Goal: Transaction & Acquisition: Purchase product/service

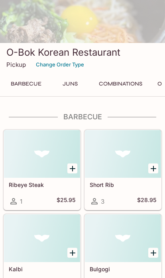
scroll to position [125, 0]
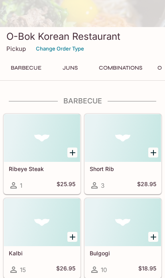
click at [121, 65] on button "Combinations" at bounding box center [120, 67] width 52 height 11
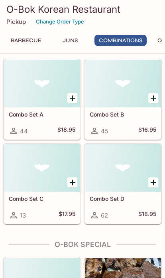
scroll to position [756, 0]
click at [124, 109] on div "Combo Set B 45 $16.95" at bounding box center [123, 123] width 76 height 32
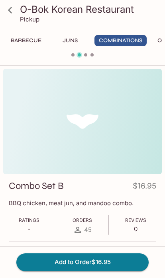
click at [76, 37] on button "Juns" at bounding box center [70, 40] width 36 height 11
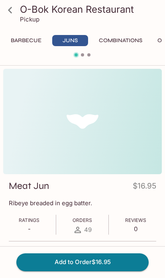
click at [26, 39] on button "Barbecue" at bounding box center [25, 40] width 39 height 11
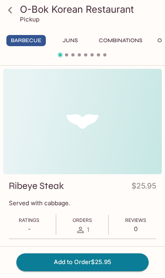
click at [8, 17] on link at bounding box center [10, 10] width 20 height 20
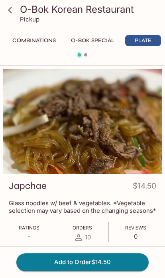
click at [6, 8] on icon at bounding box center [10, 10] width 14 height 14
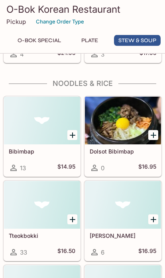
scroll to position [2018, 0]
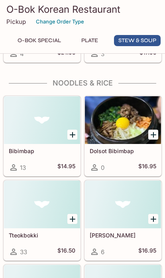
click at [126, 210] on div at bounding box center [123, 205] width 76 height 48
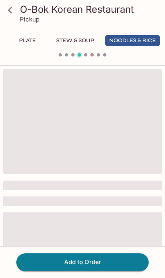
scroll to position [0, 202]
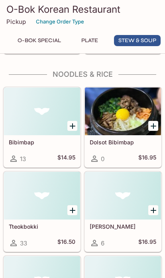
click at [35, 228] on h5 "Tteokbokki" at bounding box center [42, 226] width 66 height 7
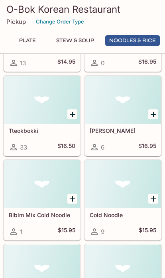
click at [42, 218] on h5 "Bibim Mix Cold Noodle" at bounding box center [42, 215] width 66 height 7
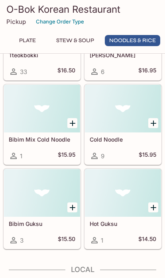
click at [127, 136] on h5 "Cold Noodle" at bounding box center [122, 139] width 66 height 7
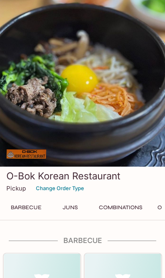
click at [118, 211] on button "Combinations" at bounding box center [120, 207] width 52 height 11
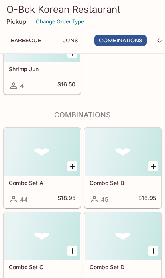
scroll to position [733, 0]
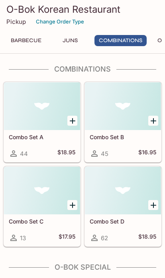
click at [127, 134] on h5 "Combo Set B" at bounding box center [122, 137] width 66 height 7
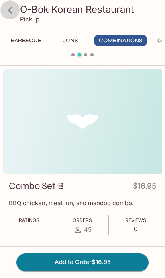
click at [14, 12] on icon at bounding box center [10, 10] width 14 height 14
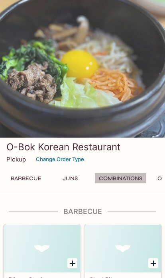
click at [128, 177] on button "Combinations" at bounding box center [120, 178] width 52 height 11
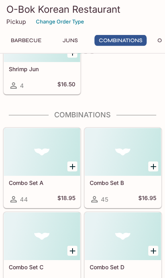
scroll to position [733, 0]
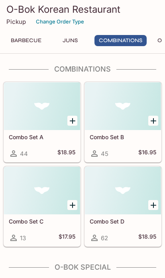
click at [65, 196] on div at bounding box center [42, 191] width 76 height 48
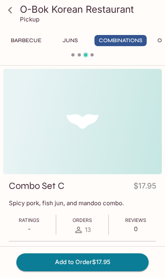
click at [8, 10] on icon at bounding box center [10, 10] width 14 height 14
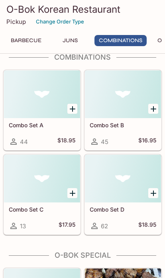
scroll to position [747, 0]
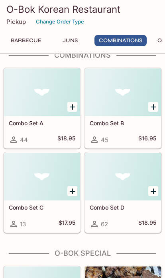
click at [145, 147] on div "Combo Set B 45 $16.95" at bounding box center [123, 132] width 76 height 32
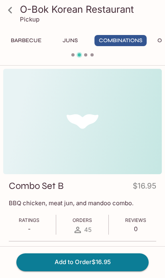
click at [6, 15] on icon at bounding box center [10, 10] width 14 height 14
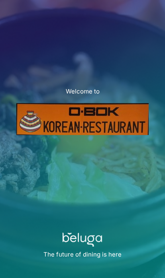
click at [94, 123] on img at bounding box center [82, 119] width 132 height 32
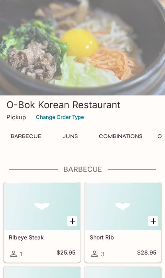
click at [117, 136] on button "Combinations" at bounding box center [120, 135] width 52 height 11
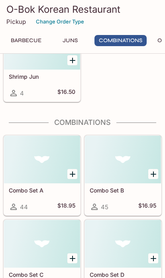
scroll to position [733, 0]
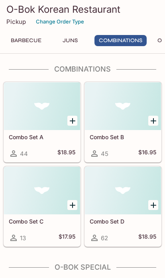
click at [54, 125] on div at bounding box center [42, 106] width 76 height 48
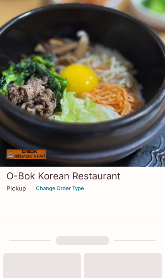
scroll to position [733, 0]
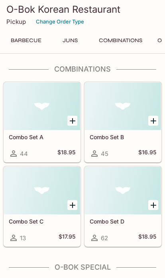
click at [139, 206] on div at bounding box center [123, 191] width 76 height 48
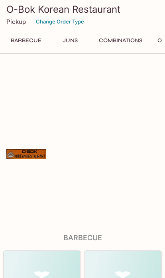
scroll to position [733, 0]
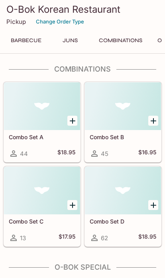
click at [150, 121] on icon "Add Combo Set B" at bounding box center [153, 121] width 10 height 10
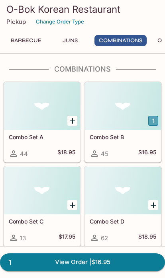
click at [152, 121] on button "1" at bounding box center [153, 121] width 10 height 10
click at [128, 117] on div at bounding box center [123, 106] width 76 height 48
